Goal: Task Accomplishment & Management: Complete application form

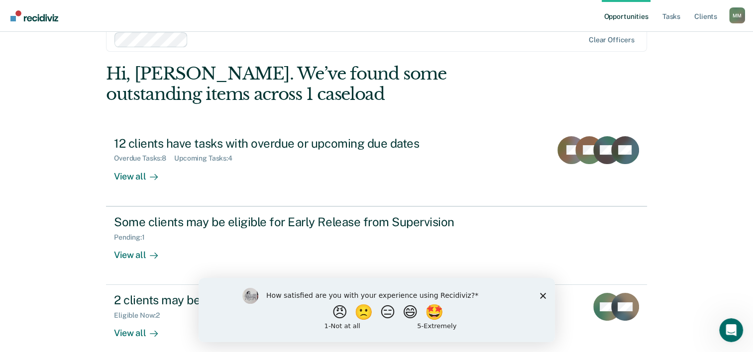
scroll to position [30, 0]
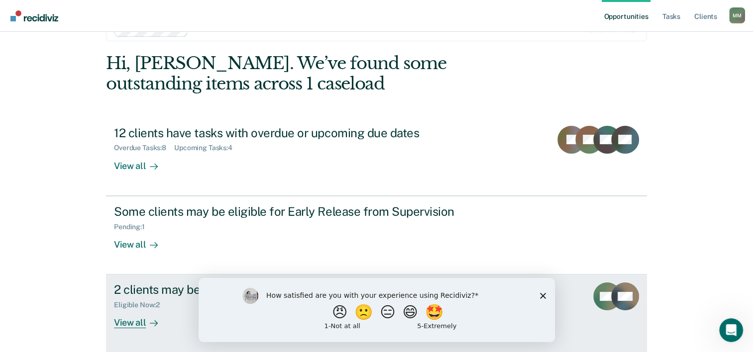
click at [152, 303] on div "Eligible Now : 2" at bounding box center [141, 305] width 54 height 8
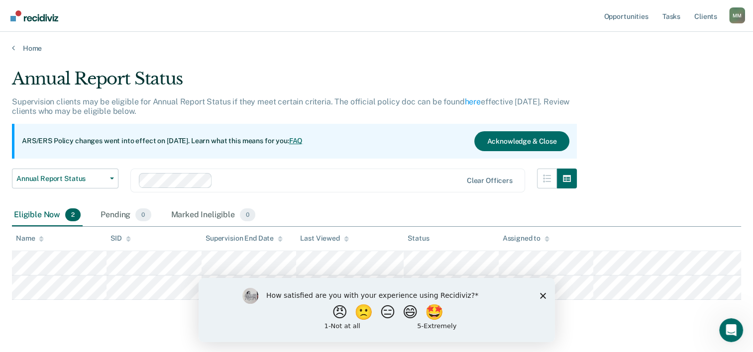
click at [532, 299] on div "How satisfied are you with your experience using Recidiviz? 😠 🙁 😑 😄 🤩 1 - Not a…" at bounding box center [376, 310] width 356 height 64
click at [544, 297] on icon "Close survey" at bounding box center [542, 296] width 6 height 6
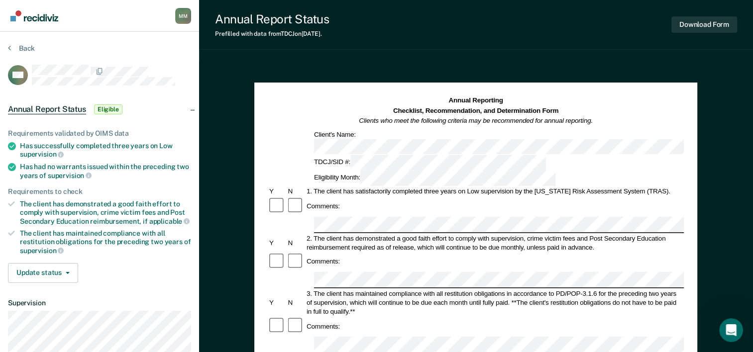
click at [96, 147] on div "Has successfully completed three years on Low supervision" at bounding box center [105, 150] width 171 height 17
click at [97, 150] on div "Has successfully completed three years on Low supervision" at bounding box center [105, 150] width 171 height 17
click at [98, 142] on div "Has successfully completed three years on Low supervision" at bounding box center [105, 150] width 171 height 17
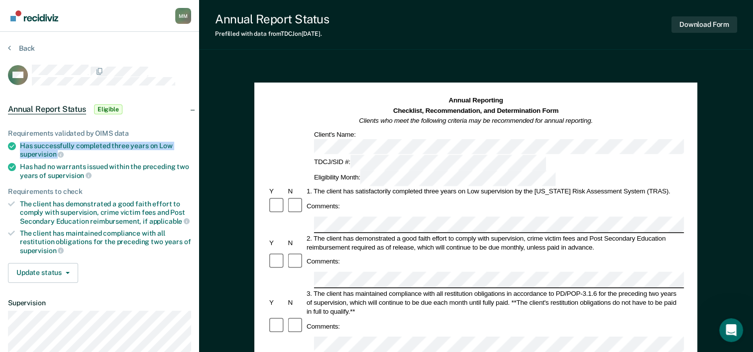
click at [98, 142] on div "Has successfully completed three years on Low supervision" at bounding box center [105, 150] width 171 height 17
copy ul "Has successfully completed three years on Low supervision"
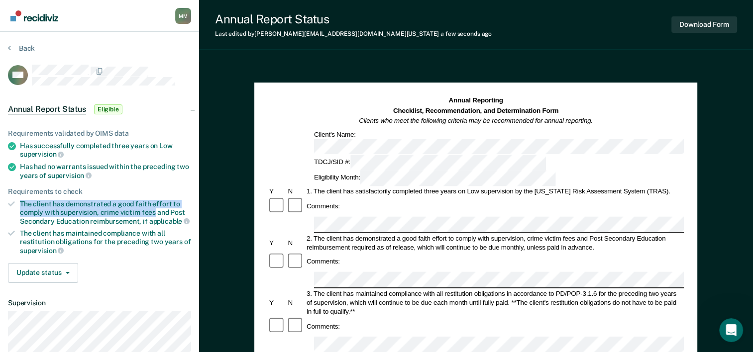
drag, startPoint x: 153, startPoint y: 209, endPoint x: 14, endPoint y: 203, distance: 139.4
click at [14, 203] on li "The client has demonstrated a good faith effort to comply with supervision, cri…" at bounding box center [99, 212] width 183 height 25
copy div "The client has demonstrated a good faith effort to comply with supervision, cri…"
click at [362, 317] on div "Comments:" at bounding box center [476, 326] width 416 height 19
drag, startPoint x: 21, startPoint y: 201, endPoint x: 141, endPoint y: 217, distance: 121.5
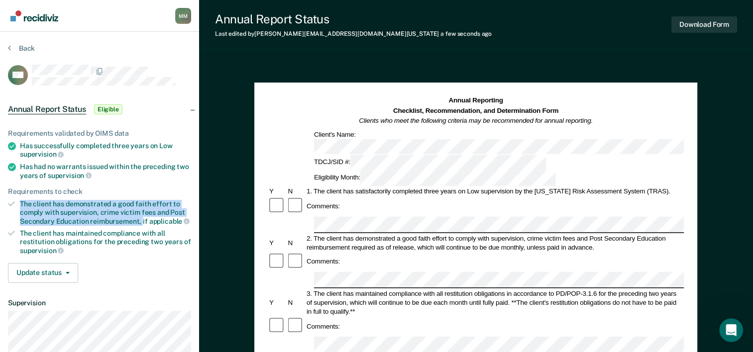
click at [141, 217] on div "The client has demonstrated a good faith effort to comply with supervision, cri…" at bounding box center [105, 212] width 171 height 25
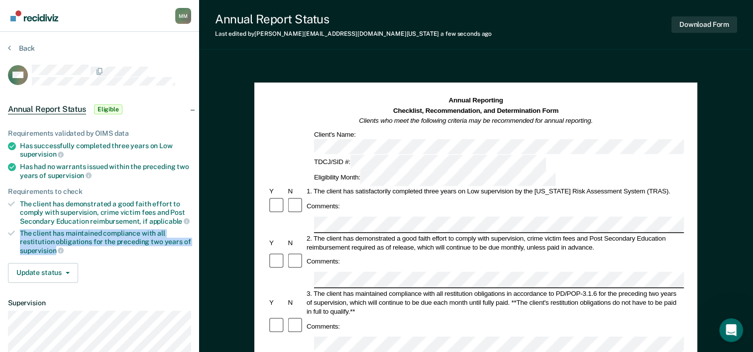
drag, startPoint x: 20, startPoint y: 229, endPoint x: 56, endPoint y: 246, distance: 39.4
click at [56, 246] on div "The client has maintained compliance with all restitution obligations for the p…" at bounding box center [105, 241] width 171 height 25
copy div "The client has maintained compliance with all restitution obligations for the p…"
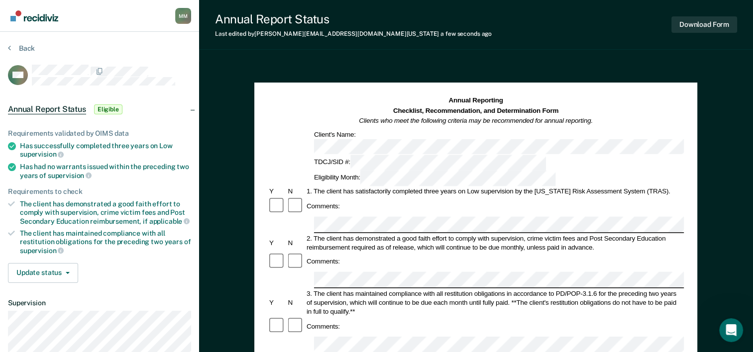
click at [101, 163] on div "Has had no warrants issued within the preceding two years of supervision" at bounding box center [105, 171] width 171 height 17
copy div "Has had no warrants issued within the preceding two years of supervision"
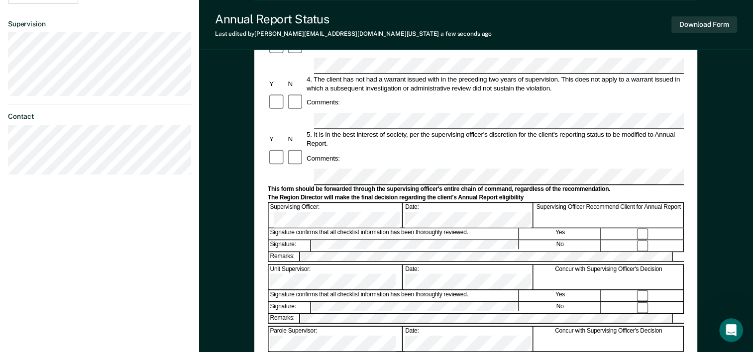
scroll to position [299, 0]
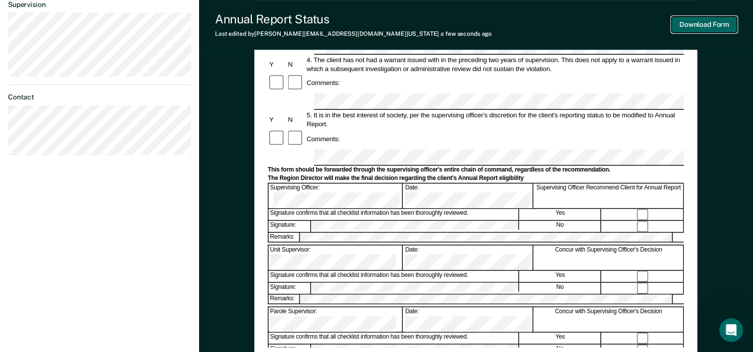
click at [698, 27] on button "Download Form" at bounding box center [704, 24] width 66 height 16
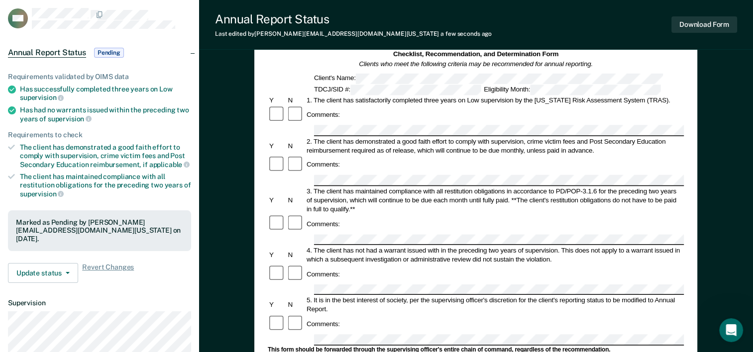
scroll to position [0, 0]
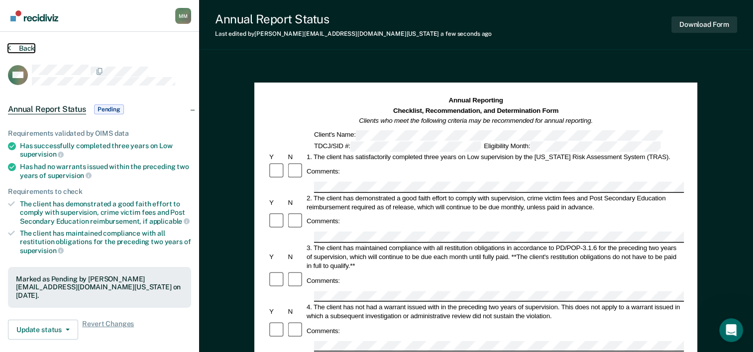
click at [14, 47] on button "Back" at bounding box center [21, 48] width 27 height 9
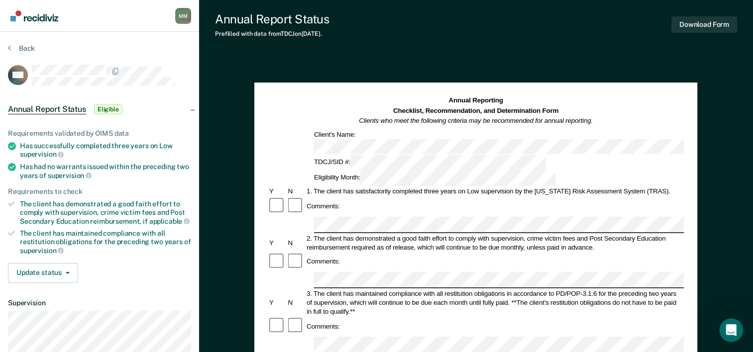
click at [45, 153] on span "supervision" at bounding box center [42, 154] width 44 height 8
copy ul "Has successfully completed three years on Low supervision"
click at [125, 166] on div "Has had no warrants issued within the preceding two years of supervision" at bounding box center [105, 171] width 171 height 17
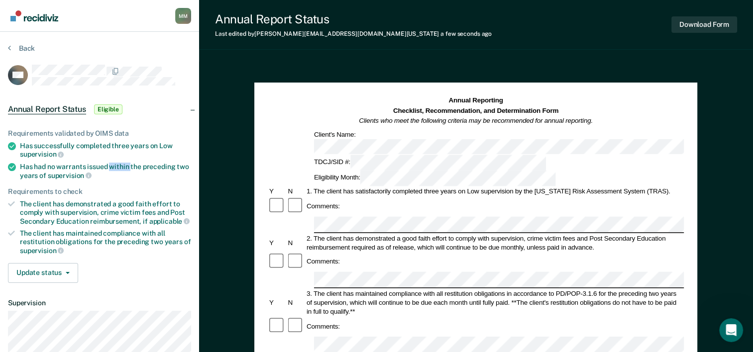
click at [125, 166] on div "Has had no warrants issued within the preceding two years of supervision" at bounding box center [105, 171] width 171 height 17
copy div "Has had no warrants issued within the preceding two years of supervision"
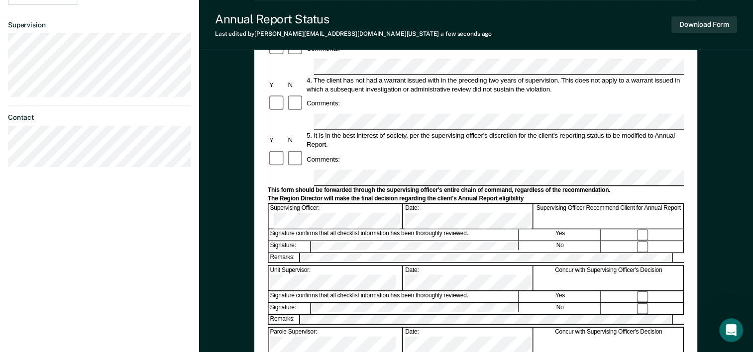
scroll to position [279, 0]
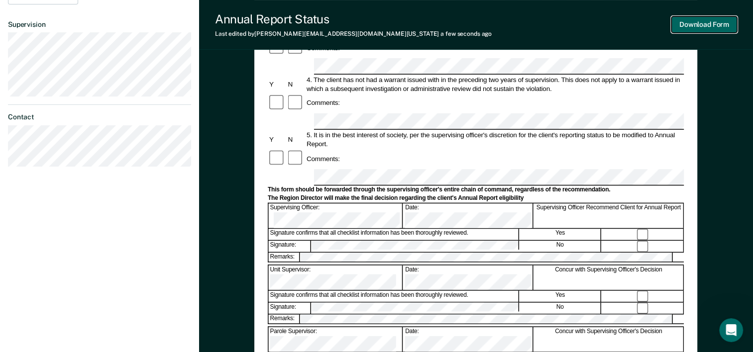
click at [694, 29] on button "Download Form" at bounding box center [704, 24] width 66 height 16
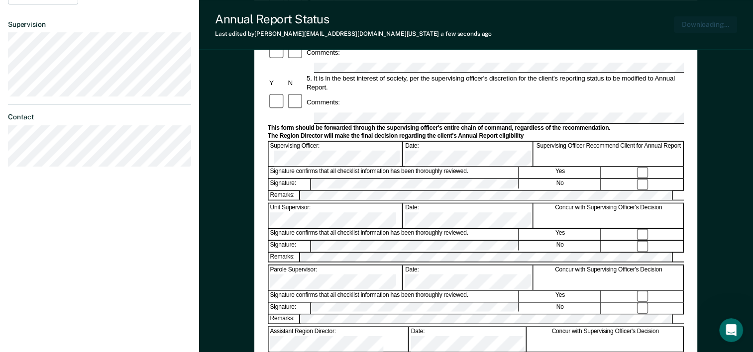
scroll to position [335, 0]
